Goal: Task Accomplishment & Management: Complete application form

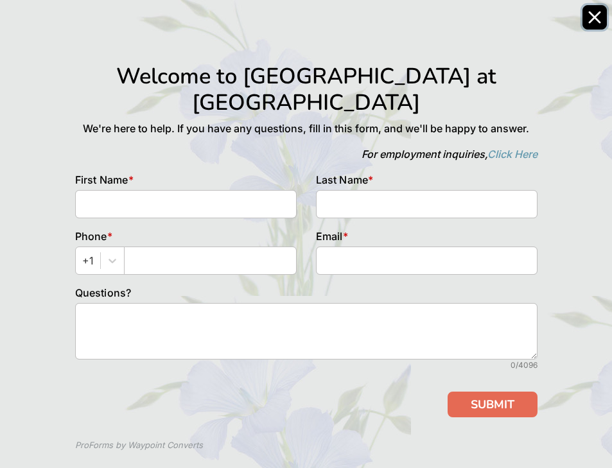
click at [600, 15] on icon "Close" at bounding box center [595, 17] width 13 height 13
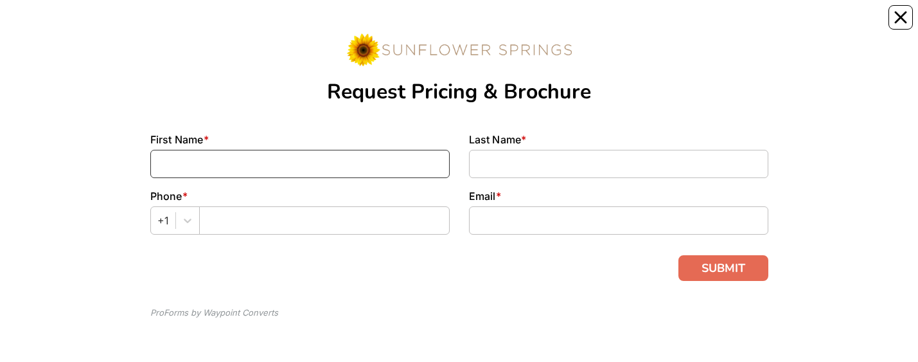
click at [191, 155] on input at bounding box center [299, 164] width 299 height 28
type input "Marianne"
type input "Spindler"
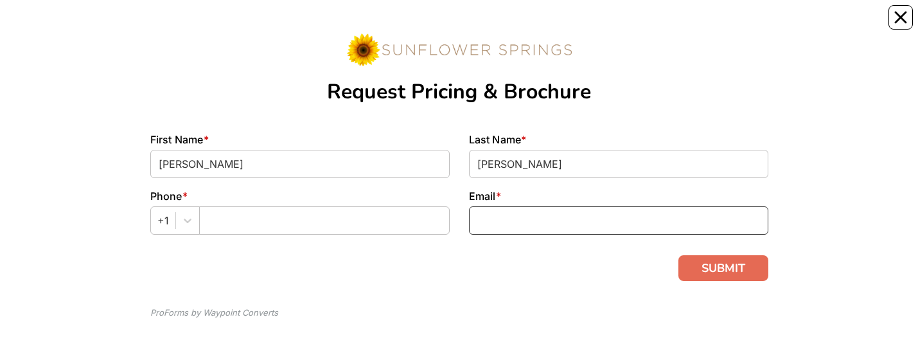
type input "jethrosmine@live.com"
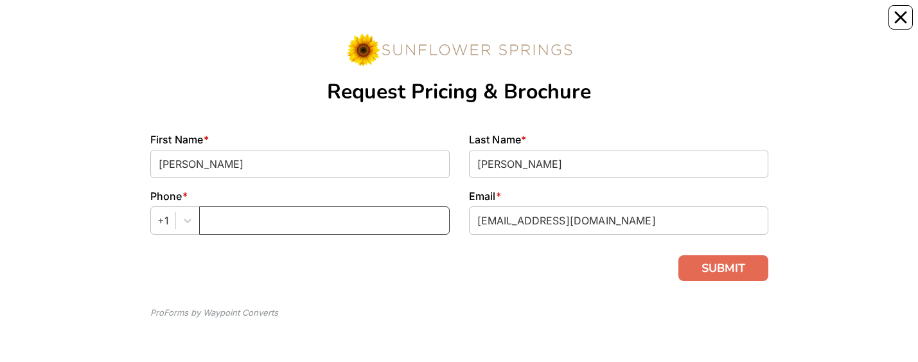
click at [233, 211] on input "text" at bounding box center [324, 220] width 251 height 28
type input "7278586033"
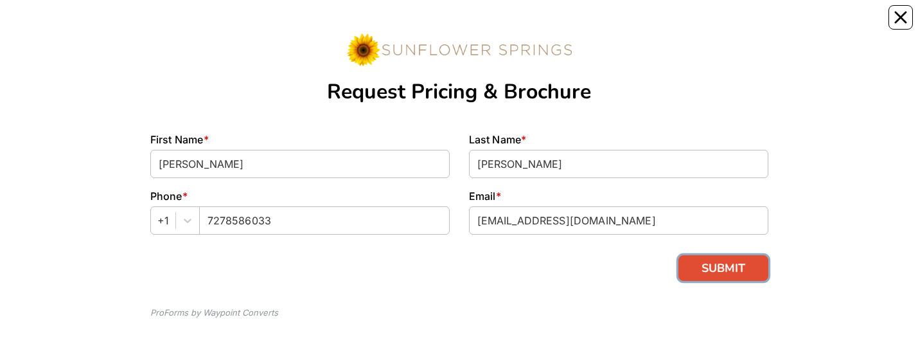
click at [740, 261] on button "SUBMIT" at bounding box center [723, 268] width 90 height 26
